Goal: Find specific page/section: Find specific page/section

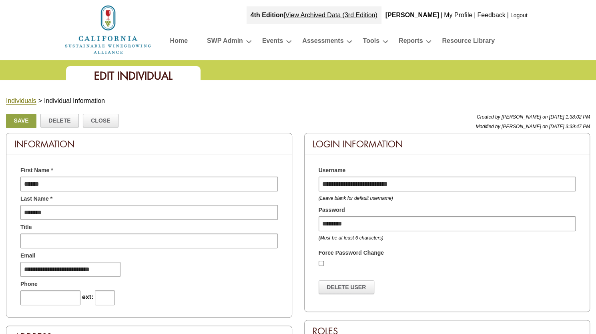
click at [105, 36] on img at bounding box center [108, 29] width 88 height 51
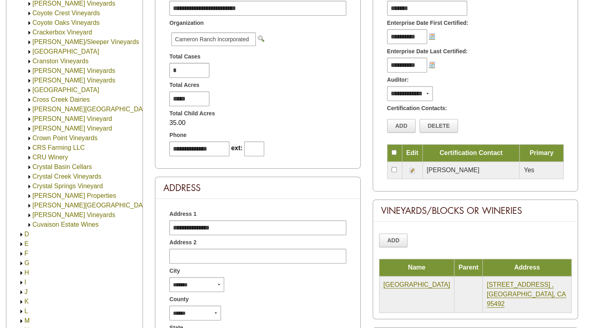
scroll to position [2138, 0]
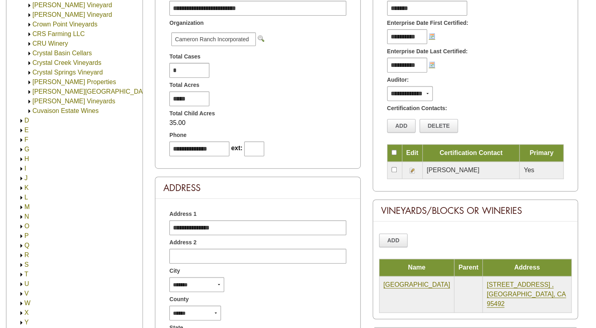
click at [25, 271] on link "T" at bounding box center [26, 274] width 4 height 7
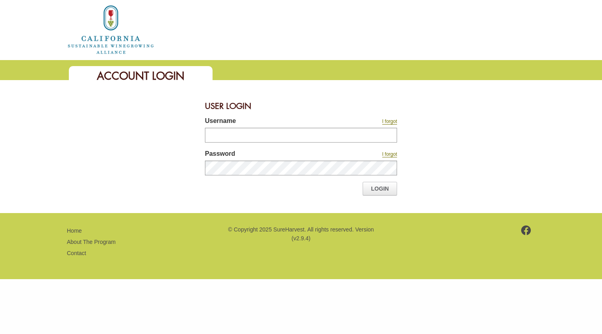
type input "**********"
click at [382, 180] on div at bounding box center [301, 171] width 192 height 21
click at [382, 193] on link "Login" at bounding box center [380, 189] width 34 height 14
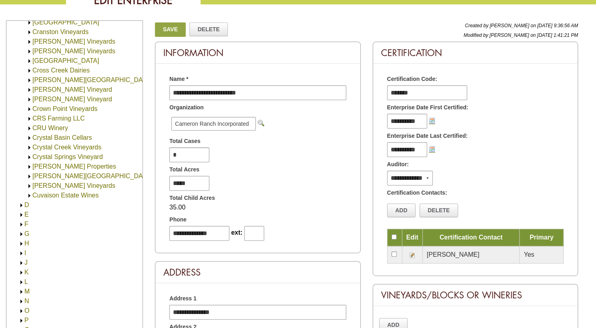
scroll to position [200, 0]
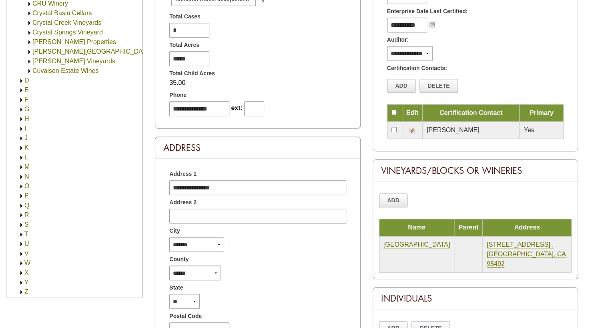
click at [26, 231] on link "T" at bounding box center [26, 234] width 4 height 7
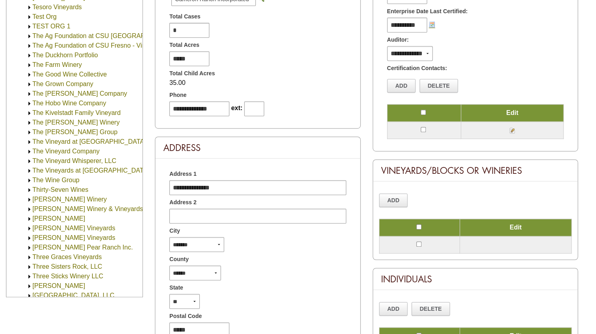
scroll to position [2682, 0]
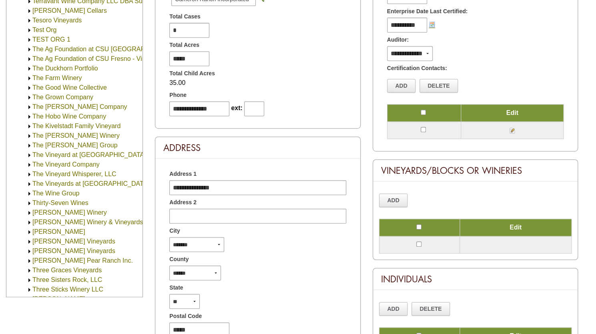
click at [87, 97] on link "The Grown Company" at bounding box center [62, 97] width 61 height 7
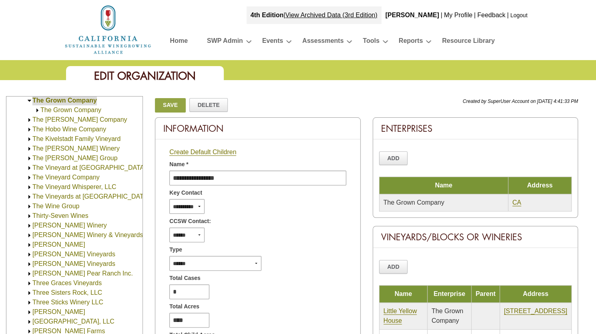
click at [36, 109] on img at bounding box center [37, 110] width 6 height 6
